Goal: Task Accomplishment & Management: Complete application form

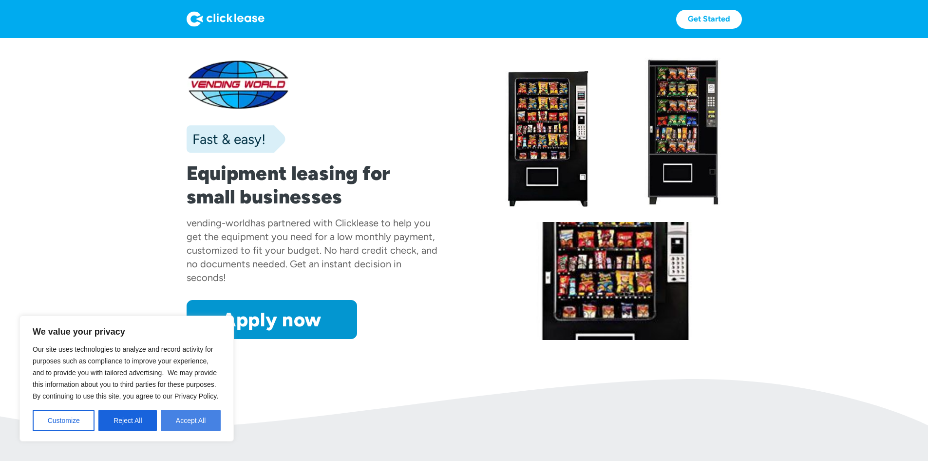
click at [198, 413] on button "Accept All" at bounding box center [191, 419] width 60 height 21
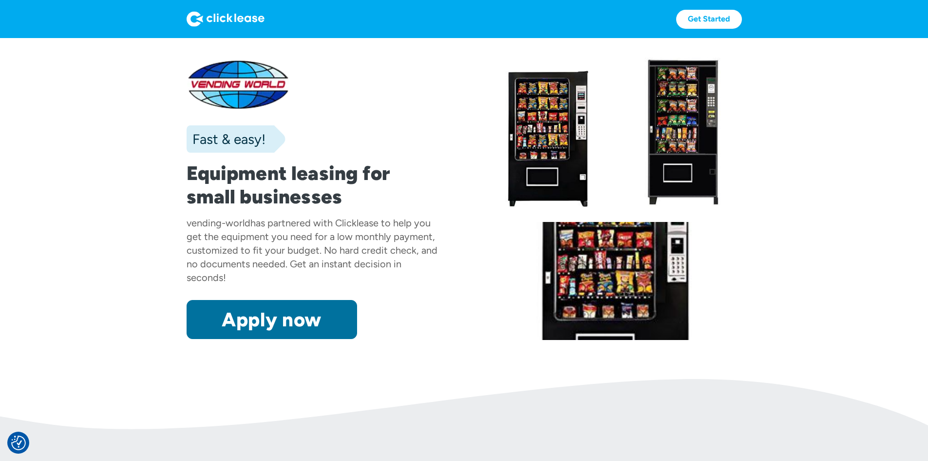
click at [228, 339] on link "Apply now" at bounding box center [272, 319] width 171 height 39
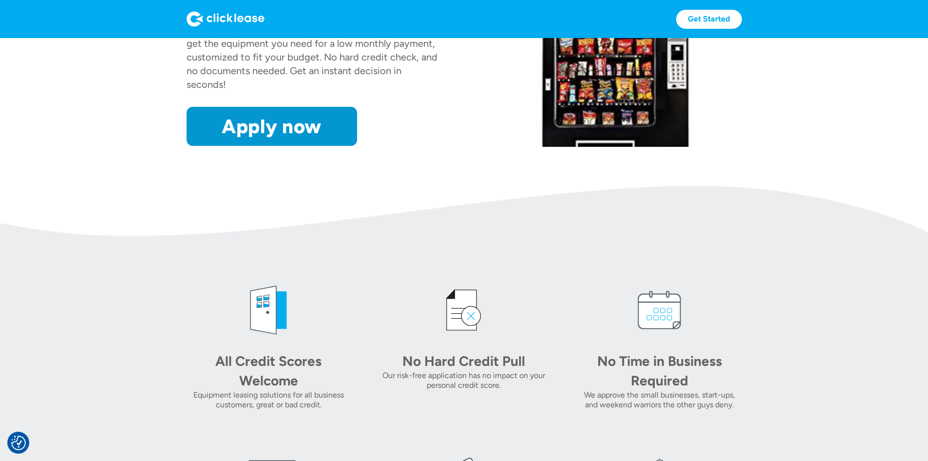
scroll to position [97, 0]
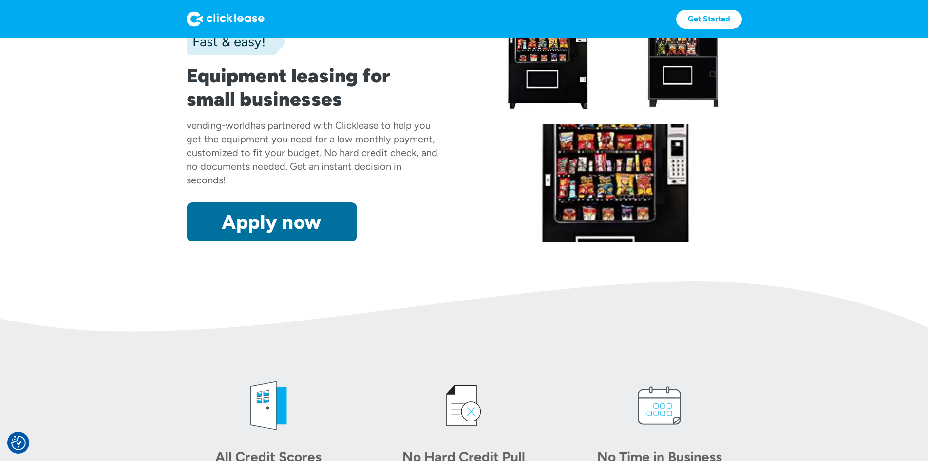
click at [232, 241] on link "Apply now" at bounding box center [272, 221] width 171 height 39
